Goal: Transaction & Acquisition: Purchase product/service

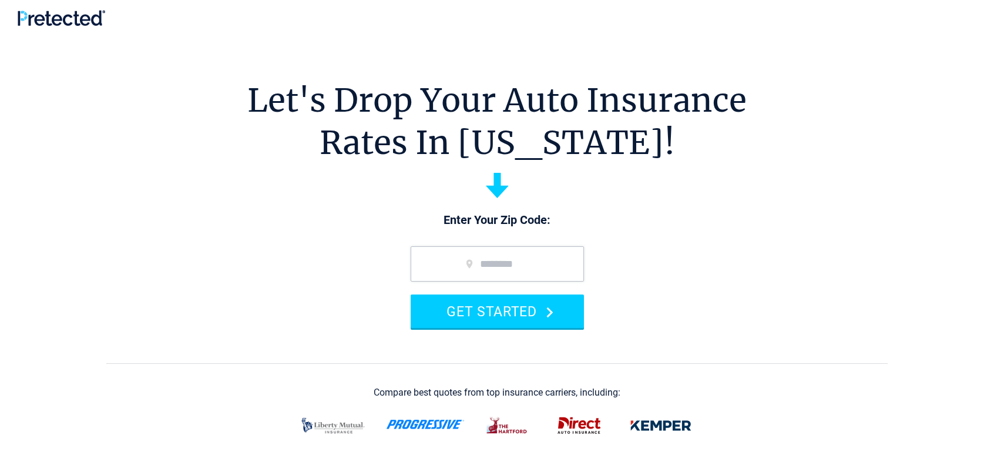
click at [458, 246] on form "GET STARTED" at bounding box center [497, 286] width 197 height 105
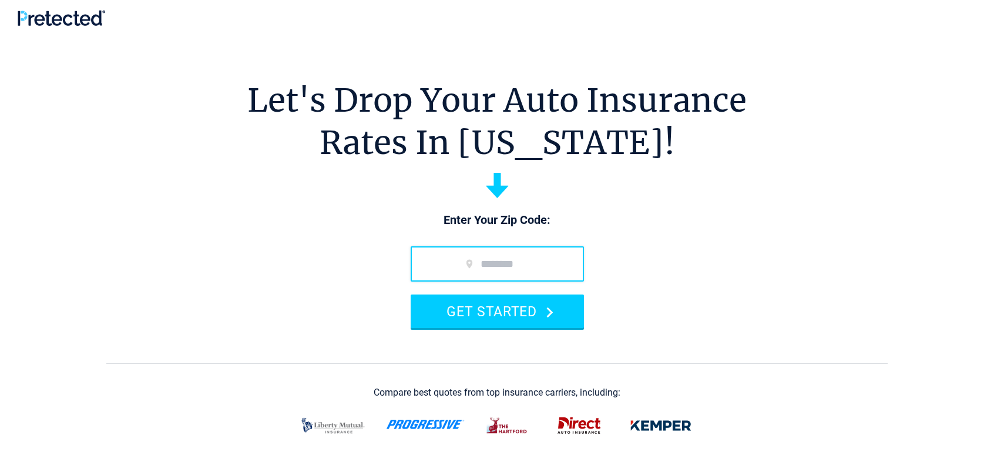
click at [454, 259] on input "zip code" at bounding box center [497, 263] width 173 height 35
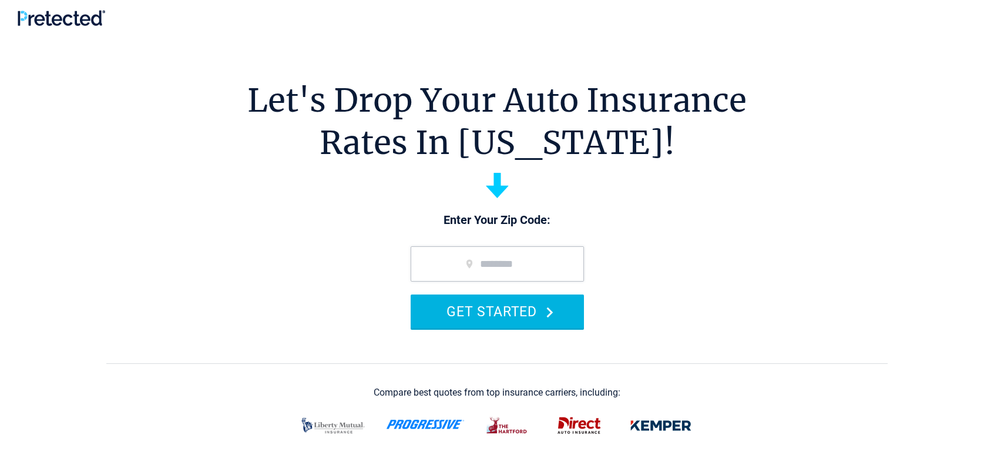
type input "*****"
click at [483, 310] on button "GET STARTED" at bounding box center [497, 310] width 173 height 33
